Goal: Find contact information: Find contact information

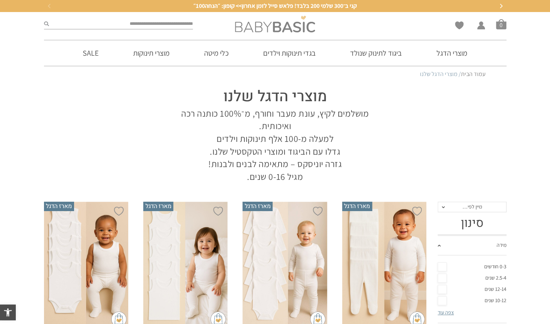
click at [264, 24] on img at bounding box center [275, 24] width 80 height 17
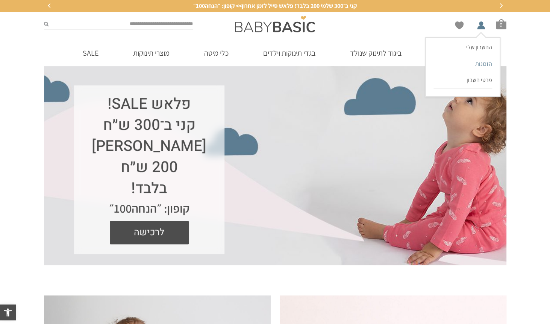
click at [480, 67] on span "הזמנות" at bounding box center [483, 64] width 17 height 8
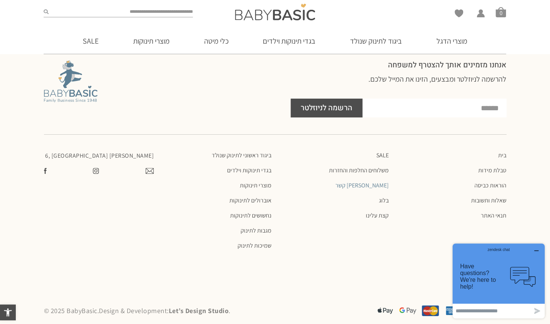
click at [378, 182] on link "[PERSON_NAME] קשר" at bounding box center [334, 186] width 110 height 8
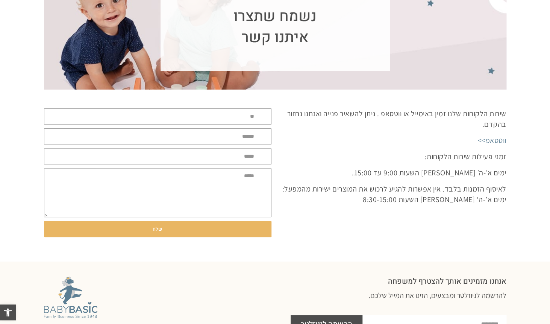
scroll to position [95, 0]
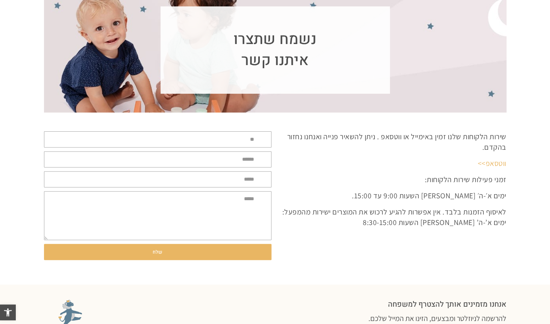
click at [493, 161] on link "ווטסאפ>>" at bounding box center [492, 163] width 29 height 10
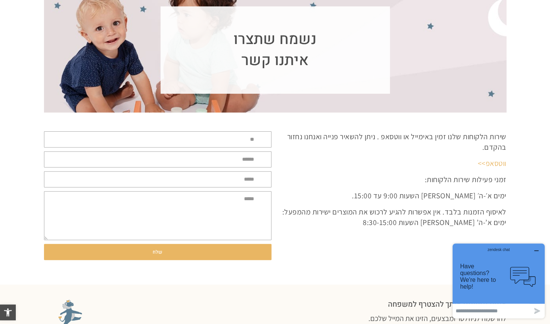
click at [493, 161] on link "ווטסאפ>>" at bounding box center [492, 163] width 29 height 10
